Goal: Information Seeking & Learning: Find specific page/section

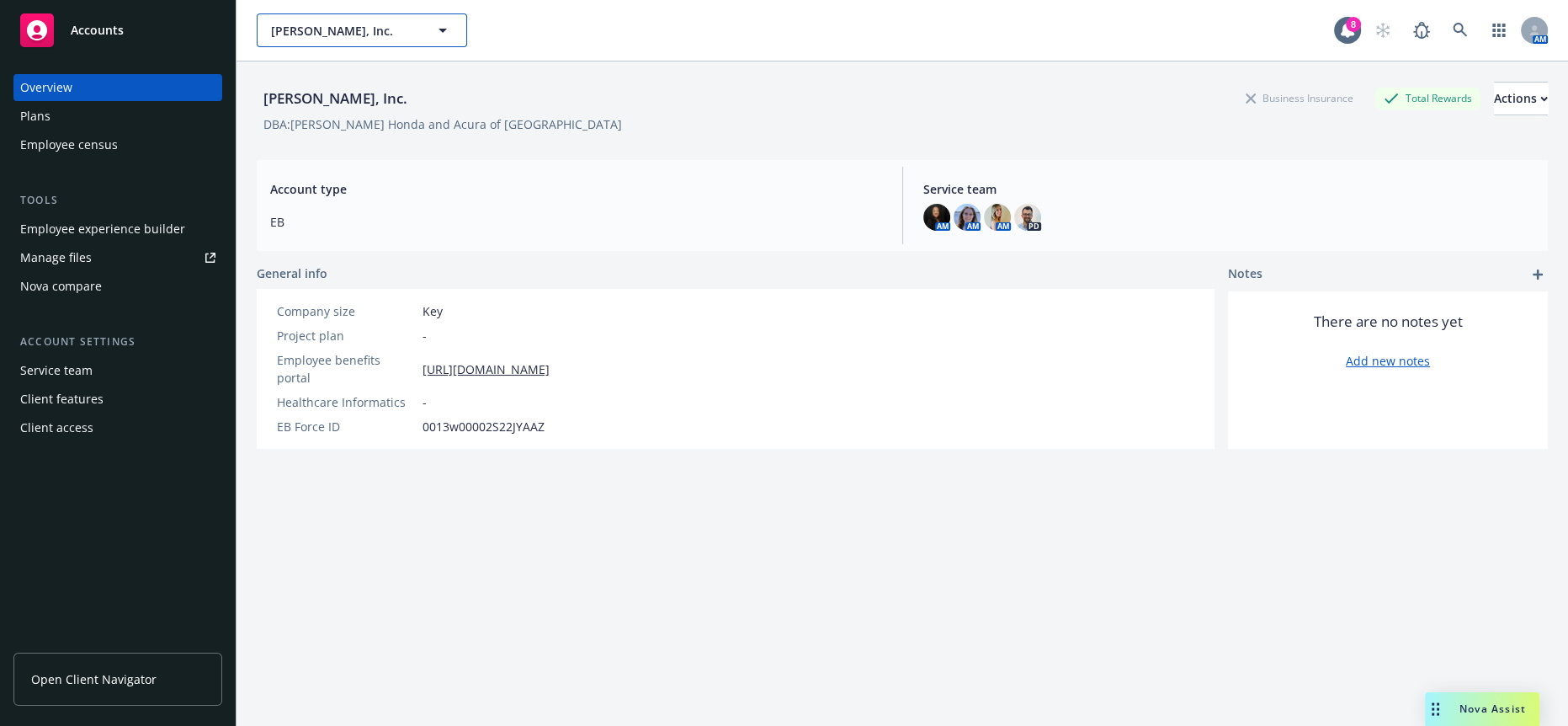
click at [321, 30] on span "Steve Hopkins, Inc." at bounding box center [344, 31] width 145 height 18
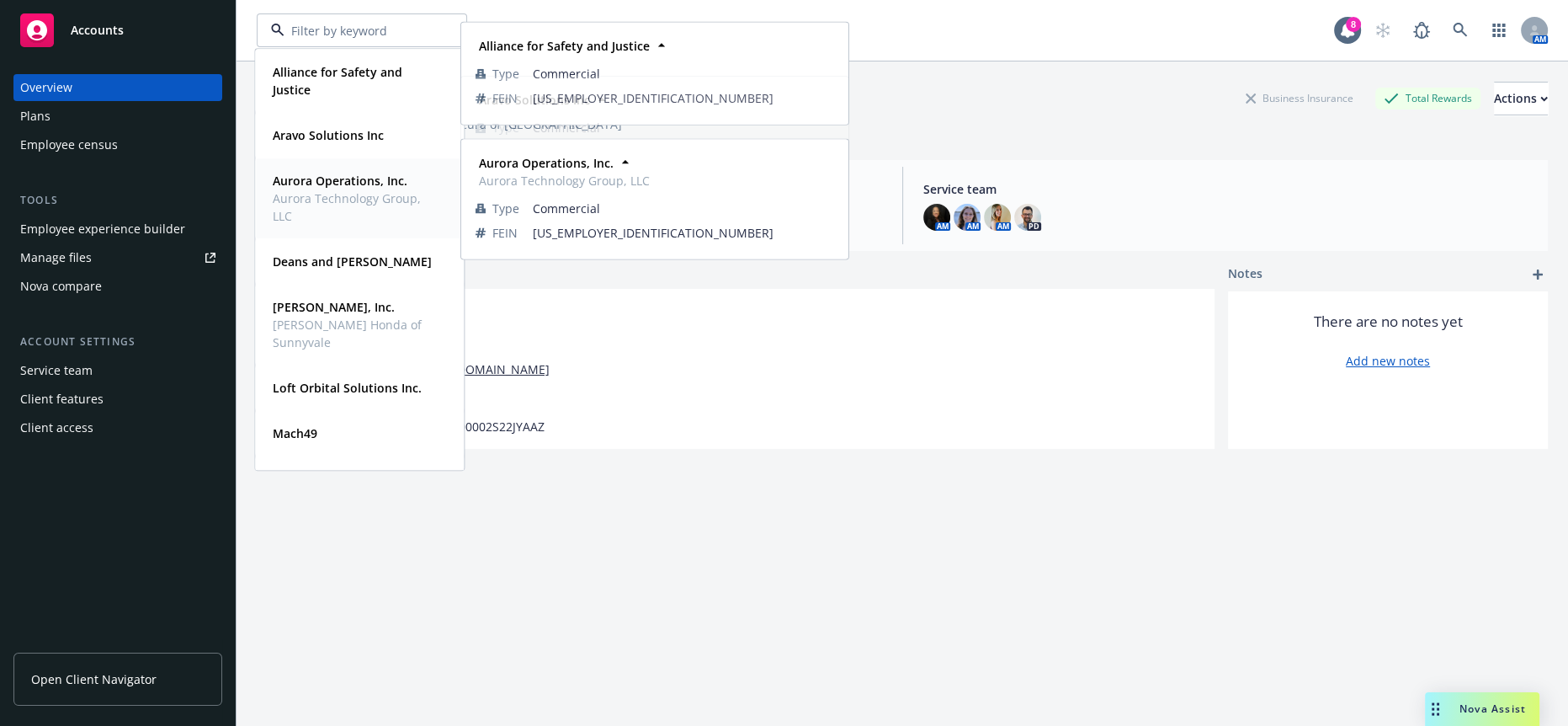
click at [406, 173] on span "Aurora Operations, Inc." at bounding box center [357, 181] width 170 height 18
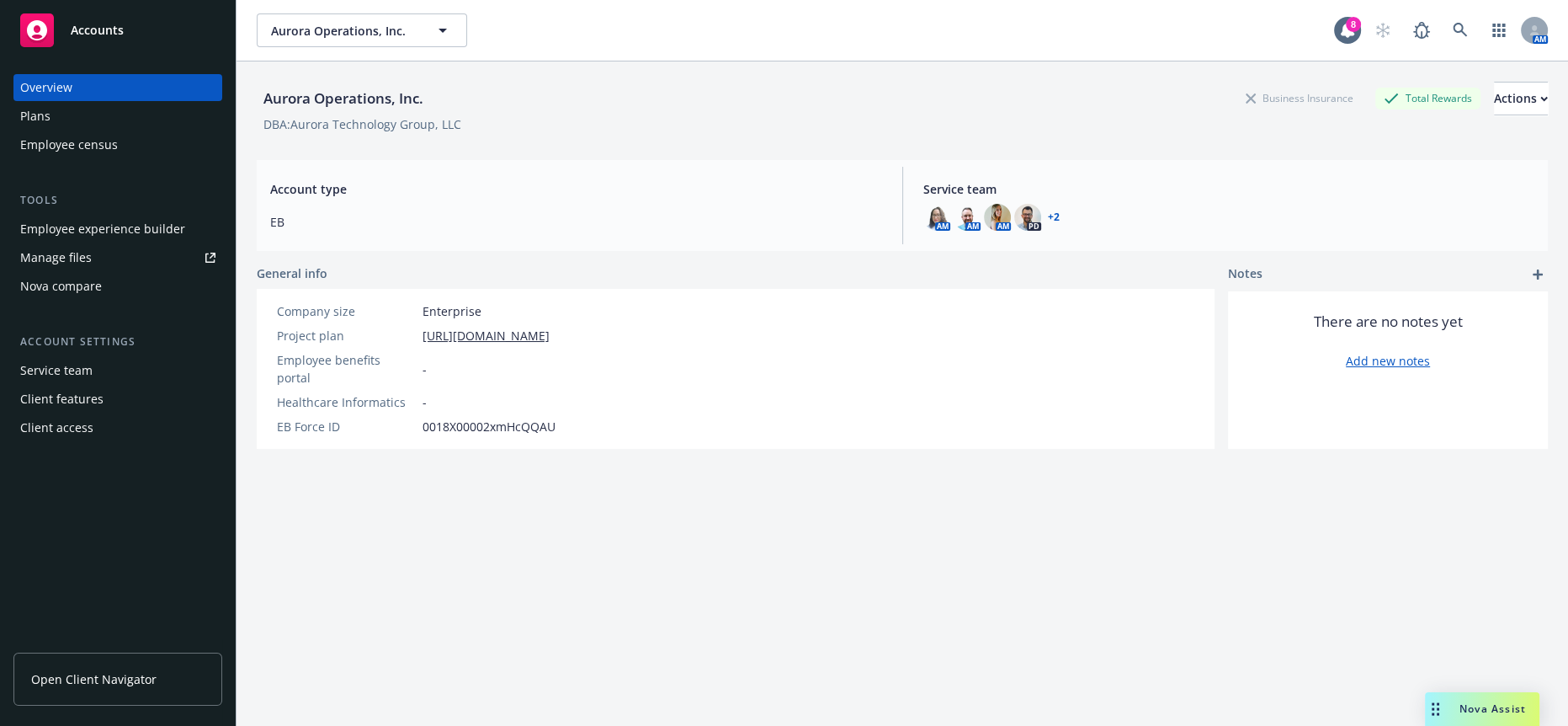
click at [102, 216] on div "Employee experience builder" at bounding box center [102, 229] width 165 height 27
click at [87, 131] on div "Employee census" at bounding box center [69, 144] width 97 height 27
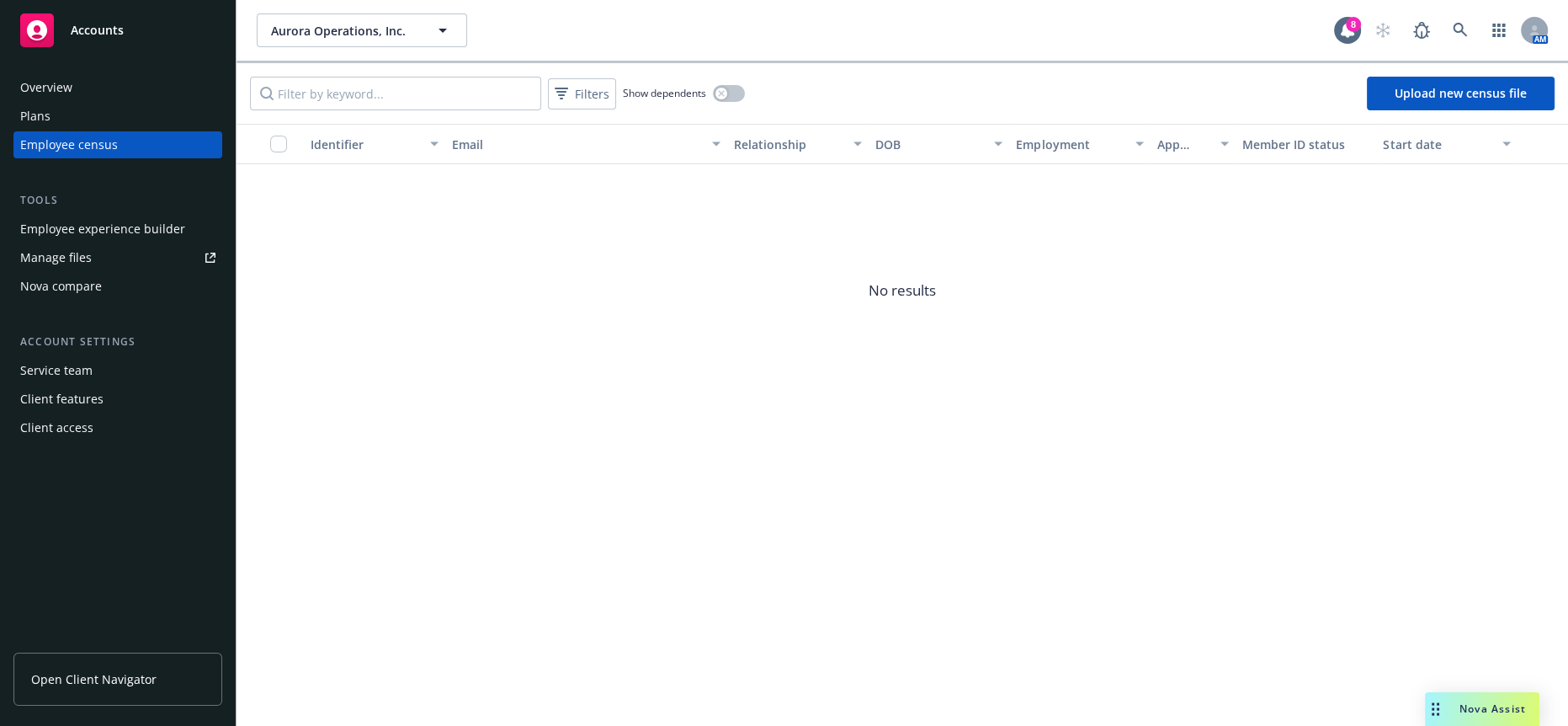
click at [54, 102] on div "Plans" at bounding box center [117, 115] width 195 height 27
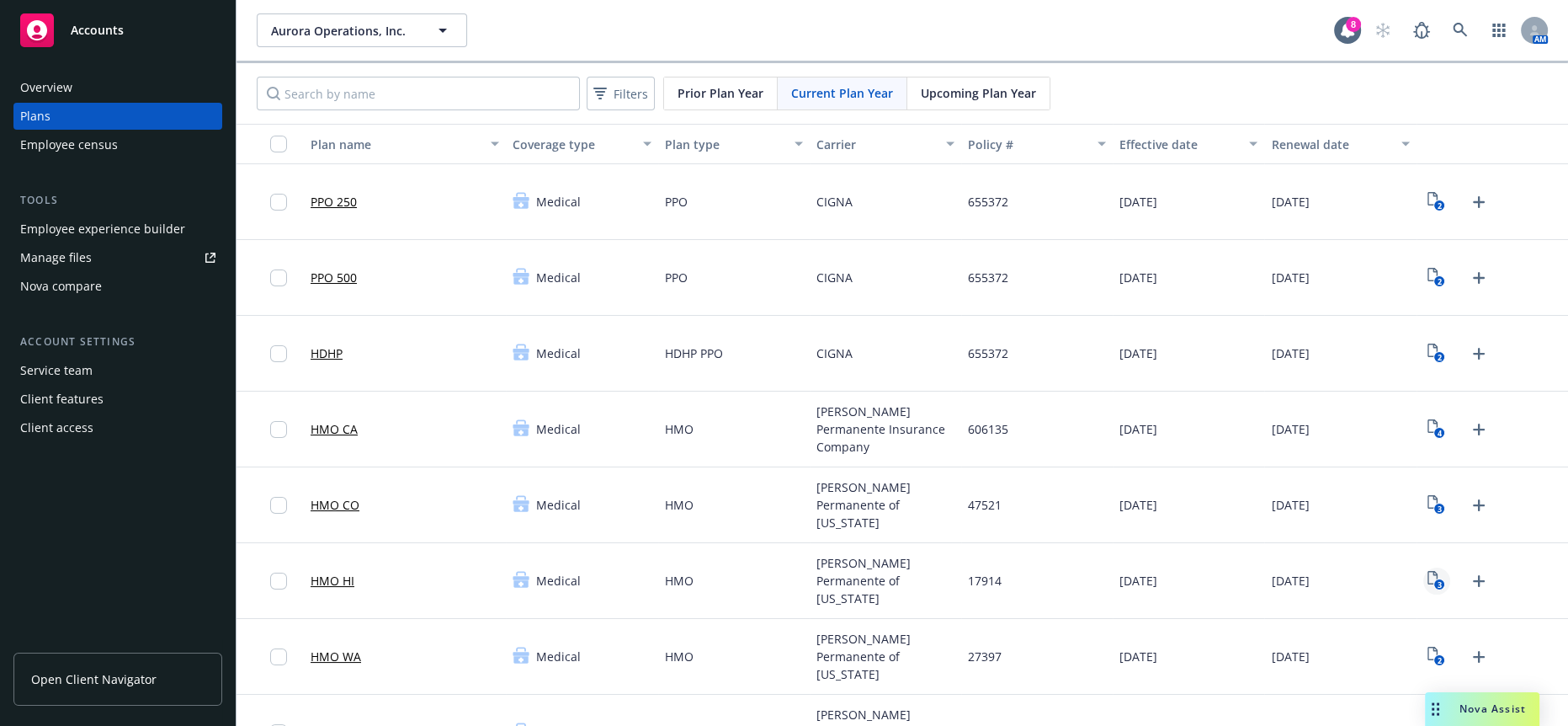
scroll to position [93, 0]
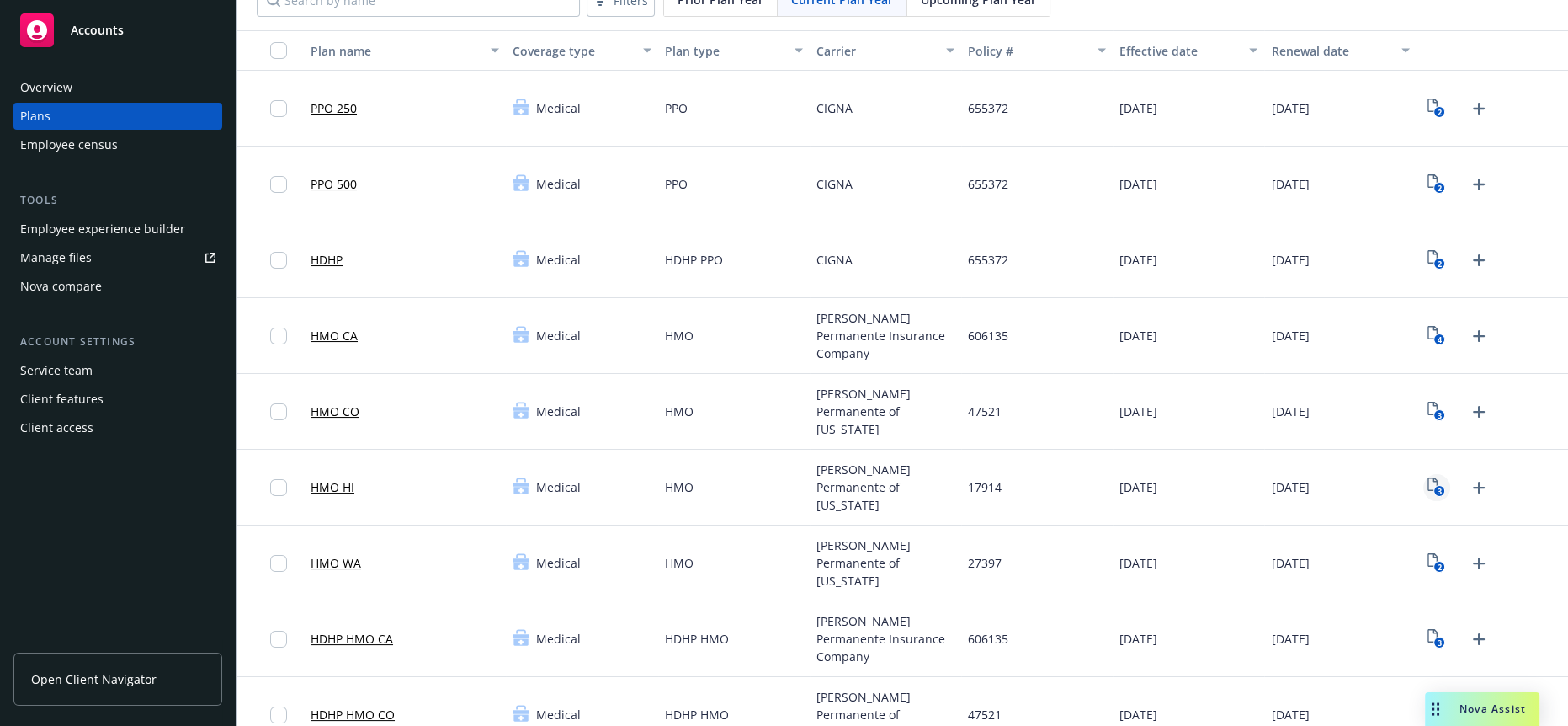
click at [1434, 485] on rect "View Plan Documents" at bounding box center [1439, 490] width 11 height 11
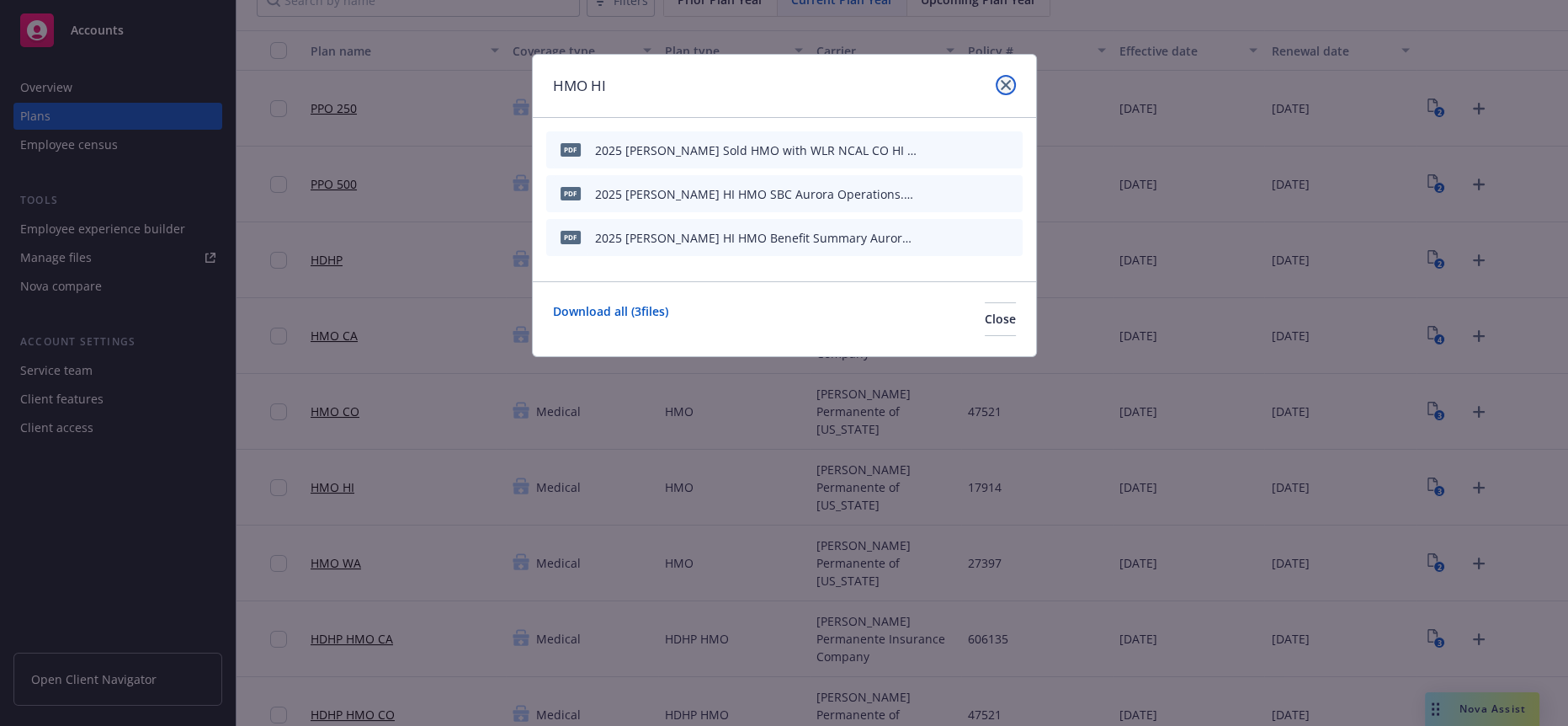
click at [1012, 90] on link "close" at bounding box center [1005, 85] width 20 height 20
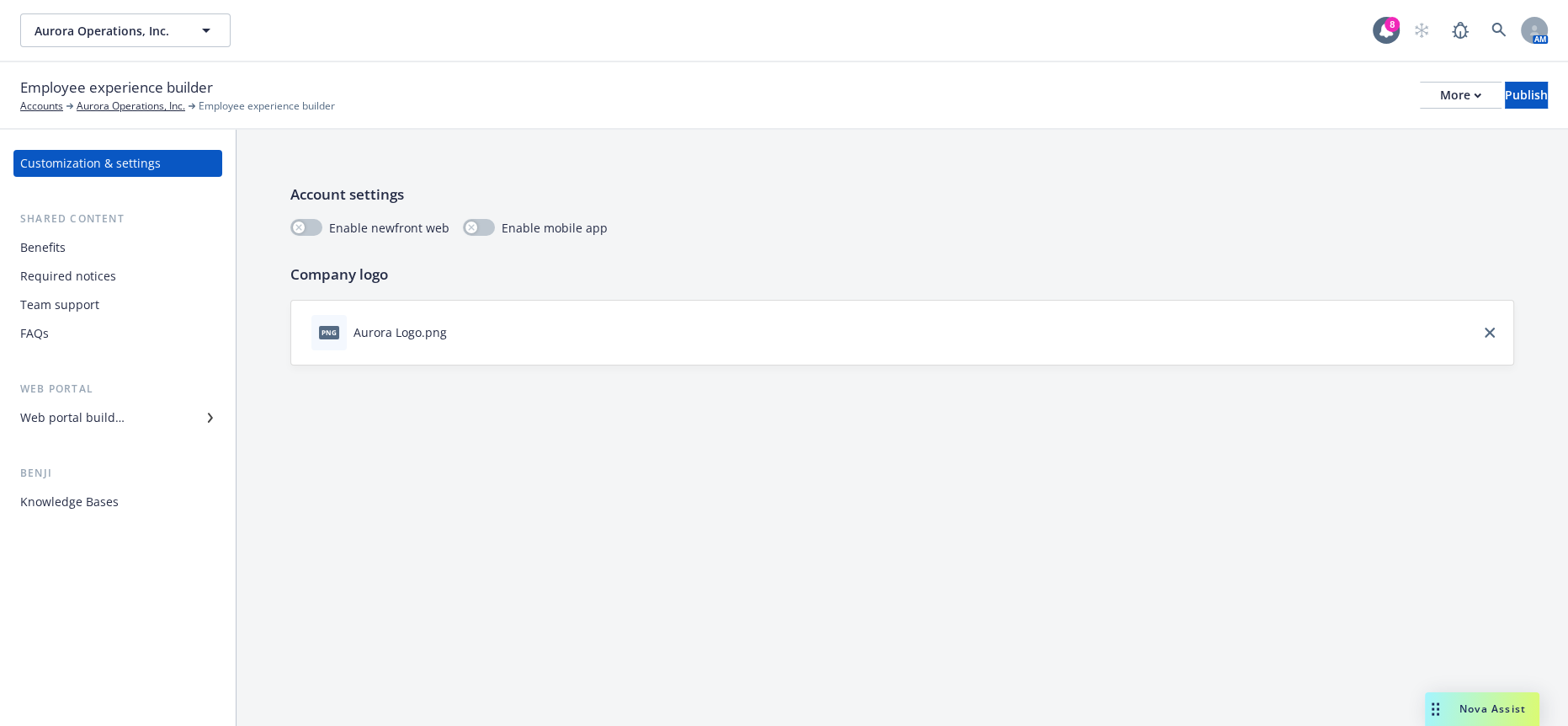
click at [99, 234] on div "Benefits" at bounding box center [117, 247] width 195 height 27
